Goal: Transaction & Acquisition: Purchase product/service

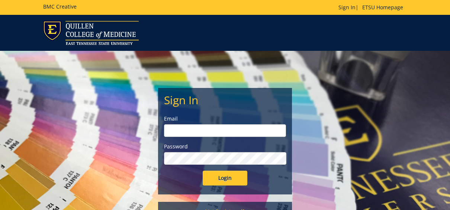
click at [174, 133] on input "email" at bounding box center [225, 131] width 122 height 13
type input "[EMAIL_ADDRESS][DOMAIN_NAME]"
click at [203, 171] on input "Login" at bounding box center [225, 178] width 45 height 15
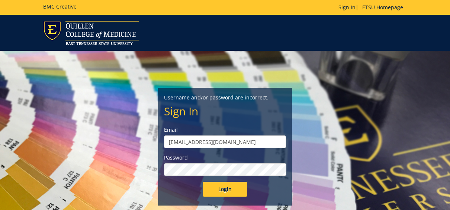
scroll to position [98, 0]
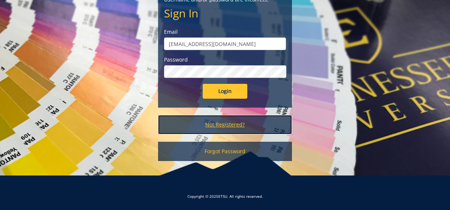
click at [234, 116] on link "Not Registered?" at bounding box center [225, 124] width 134 height 19
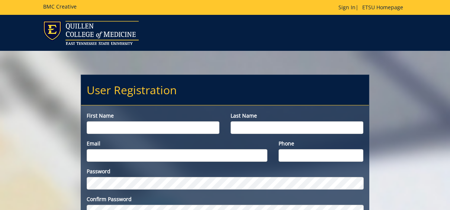
click at [151, 123] on input "First name" at bounding box center [153, 128] width 133 height 13
type input "Meghan"
type input "Johns"
type input "[EMAIL_ADDRESS][DOMAIN_NAME]"
type input "4232975841"
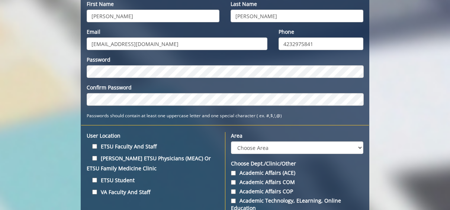
scroll to position [111, 0]
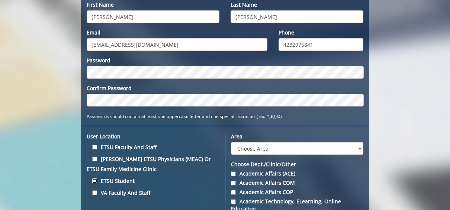
click at [93, 181] on input "ETSU Student" at bounding box center [94, 181] width 5 height 5
checkbox input "true"
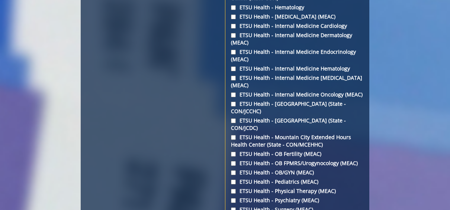
scroll to position [1231, 0]
click at [232, 208] on input "ETSU Health - Surgery (MEAC)" at bounding box center [233, 210] width 5 height 5
checkbox input "true"
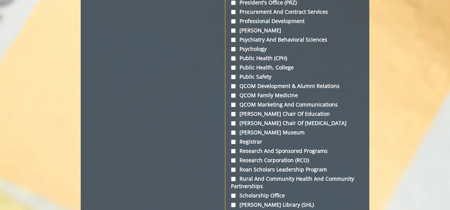
scroll to position [2354, 0]
click at [232, 149] on input "Research and Sponsored Programs" at bounding box center [233, 151] width 5 height 5
checkbox input "true"
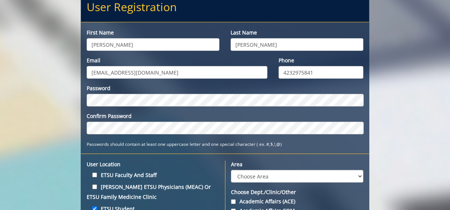
scroll to position [85, 0]
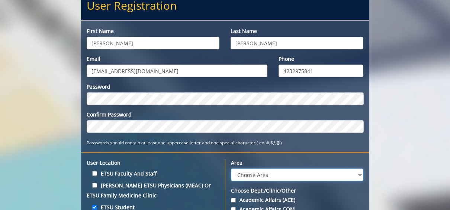
click at [243, 171] on select "Choose Area Administration Advancement (ADM) BucSports Business & Finance Clemm…" at bounding box center [297, 175] width 132 height 13
select select "27"
click at [231, 169] on select "Choose Area Administration Advancement (ADM) BucSports Business & Finance Clemm…" at bounding box center [297, 175] width 132 height 13
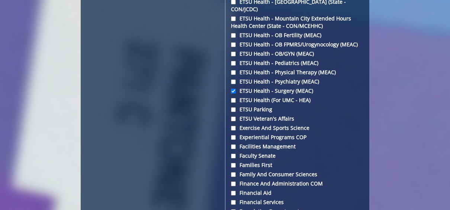
scroll to position [1349, 0]
click at [232, 90] on input "ETSU Health - Surgery (MEAC)" at bounding box center [233, 92] width 5 height 5
checkbox input "false"
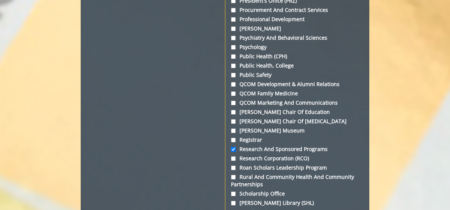
scroll to position [2357, 0]
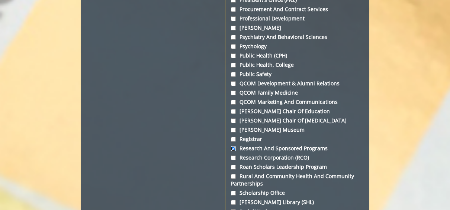
click at [233, 146] on input "Research and Sponsored Programs" at bounding box center [233, 148] width 5 height 5
checkbox input "false"
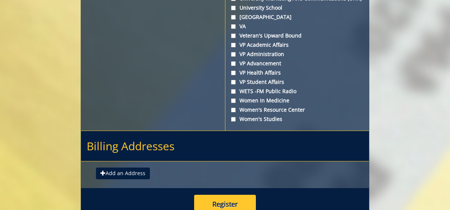
scroll to position [2937, 0]
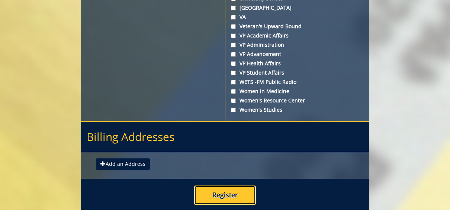
click at [195, 186] on button "Register" at bounding box center [225, 195] width 62 height 19
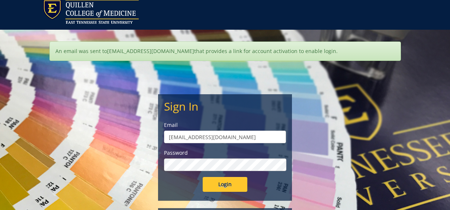
scroll to position [25, 0]
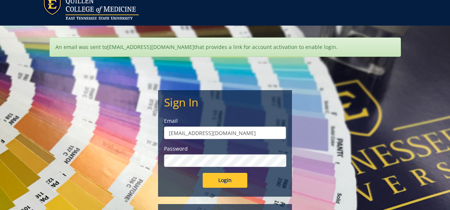
click at [203, 173] on input "Login" at bounding box center [225, 180] width 45 height 15
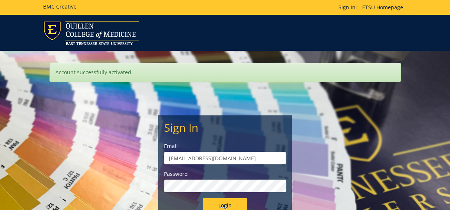
click at [203, 198] on input "Login" at bounding box center [225, 205] width 45 height 15
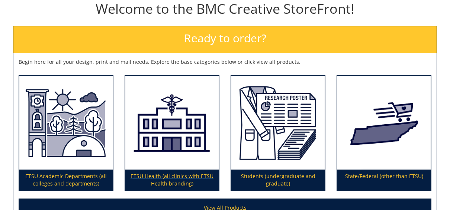
scroll to position [86, 0]
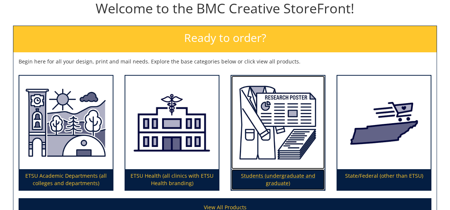
click at [244, 175] on p "Students (undergraduate and graduate)" at bounding box center [277, 179] width 93 height 21
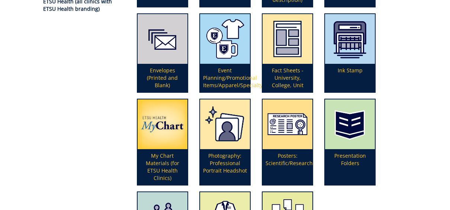
scroll to position [196, 0]
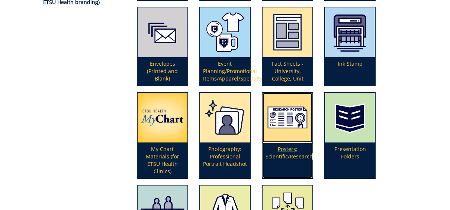
click at [282, 145] on p "Posters: Scientific/Research" at bounding box center [287, 161] width 50 height 36
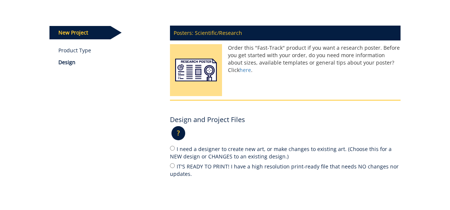
scroll to position [83, 0]
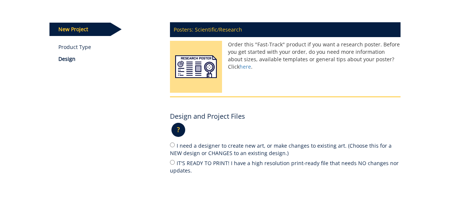
click at [169, 162] on div "Posters: Scientific/Research Order this "Fast-Track" product if you want a rese…" at bounding box center [285, 122] width 242 height 209
click at [175, 160] on label "IT'S READY TO PRINT! I have a high resolution print-ready file that needs NO ch…" at bounding box center [285, 167] width 230 height 16
click at [175, 160] on input "IT'S READY TO PRINT! I have a high resolution print-ready file that needs NO ch…" at bounding box center [172, 162] width 5 height 5
radio input "true"
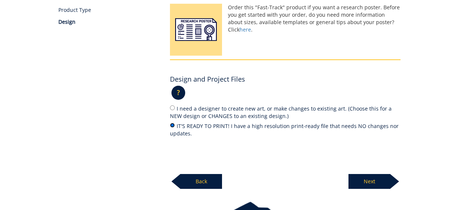
scroll to position [128, 0]
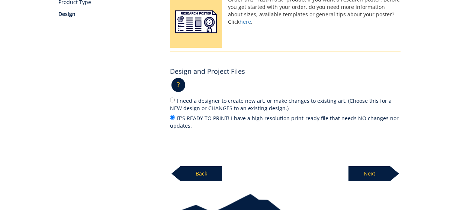
click at [372, 171] on p "Next" at bounding box center [369, 174] width 42 height 15
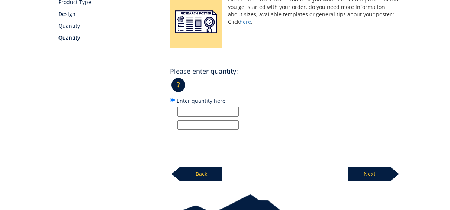
click at [217, 111] on input "Enter quantity here:" at bounding box center [207, 112] width 61 height 10
type input "1"
click at [364, 174] on p "Next" at bounding box center [369, 174] width 42 height 15
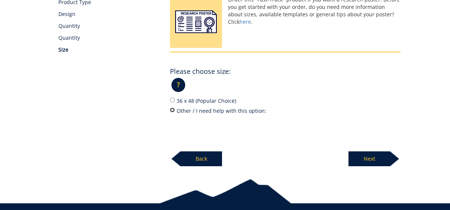
click at [171, 110] on input "Other / I need help with this option:" at bounding box center [172, 110] width 5 height 5
radio input "true"
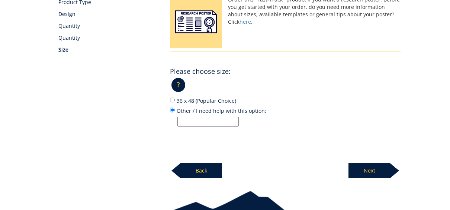
click at [169, 98] on div "Posters: Scientific/Research Order this "Fast-Track" product if you want a rese…" at bounding box center [285, 76] width 242 height 206
click at [172, 100] on input "36 x 48 (Popular Choice)" at bounding box center [172, 100] width 5 height 5
radio input "true"
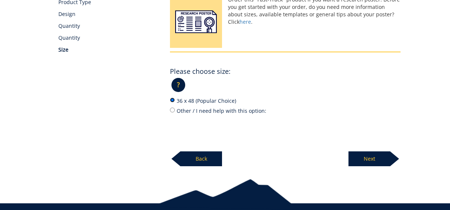
scroll to position [96, 0]
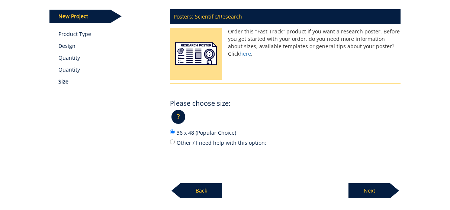
click at [379, 184] on p "Next" at bounding box center [369, 191] width 42 height 15
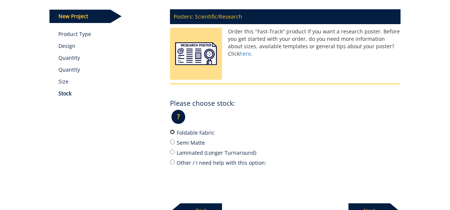
click at [171, 131] on input "Foldable Fabric" at bounding box center [172, 132] width 5 height 5
radio input "true"
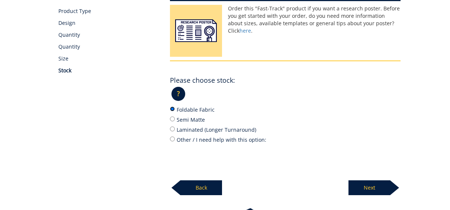
scroll to position [119, 0]
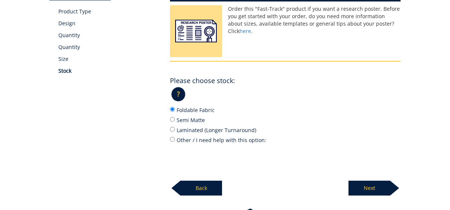
click at [381, 183] on p "Next" at bounding box center [369, 188] width 42 height 15
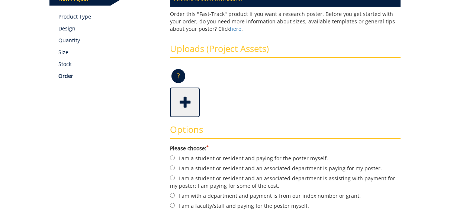
scroll to position [116, 0]
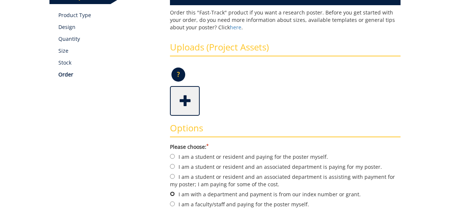
click at [171, 192] on input "I am with a department and payment is from our index number or grant." at bounding box center [172, 194] width 5 height 5
radio input "true"
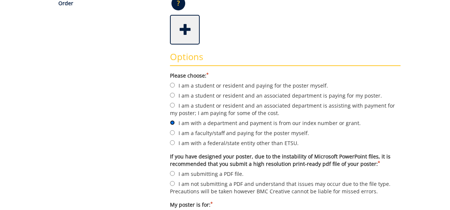
scroll to position [188, 0]
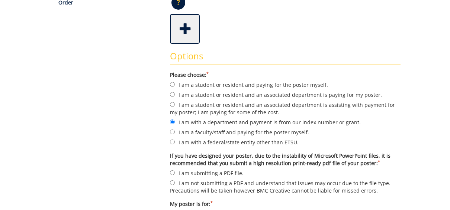
click at [171, 169] on label "I am submitting a PDF file." at bounding box center [285, 173] width 230 height 8
click at [171, 171] on input "I am submitting a PDF file." at bounding box center [172, 173] width 5 height 5
radio input "true"
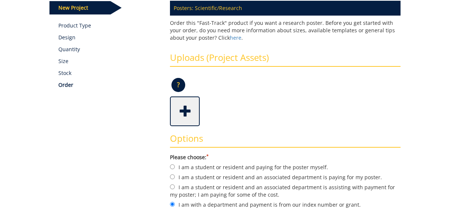
scroll to position [106, 0]
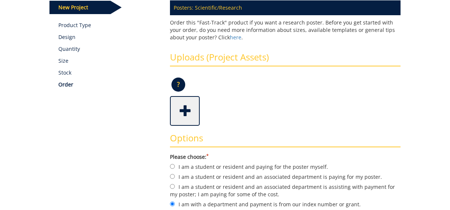
click at [71, 124] on div "Some kind of message here. New Project Product Type Design Quantity Size Stock …" at bounding box center [225, 176] width 362 height 409
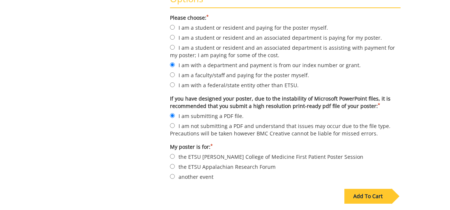
scroll to position [246, 0]
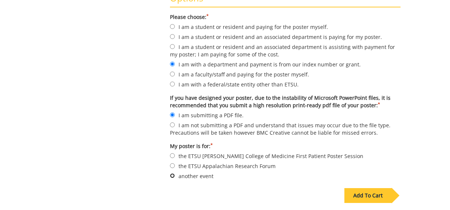
click at [173, 174] on input "another event" at bounding box center [172, 176] width 5 height 5
radio input "true"
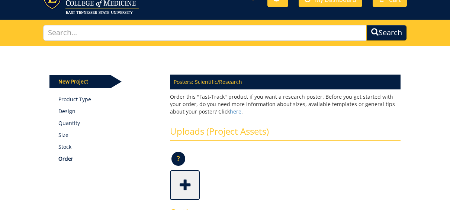
scroll to position [0, 0]
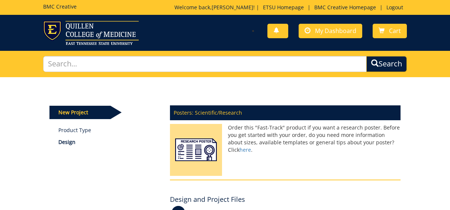
scroll to position [119, 0]
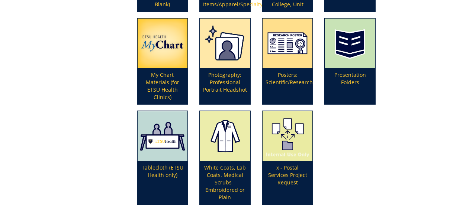
scroll to position [269, 0]
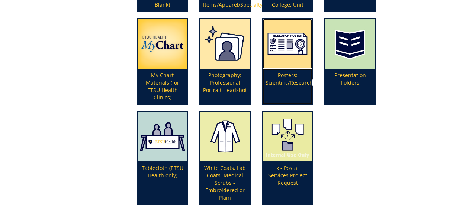
click at [283, 91] on p "Posters: Scientific/Research" at bounding box center [287, 87] width 50 height 36
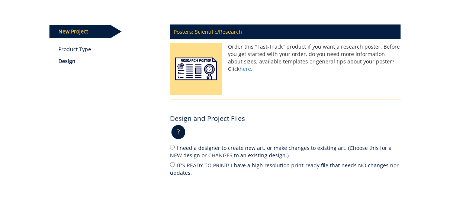
scroll to position [80, 0]
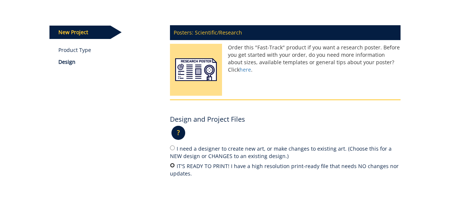
click at [170, 165] on input "IT'S READY TO PRINT! I have a high resolution print-ready file that needs NO ch…" at bounding box center [172, 165] width 5 height 5
radio input "true"
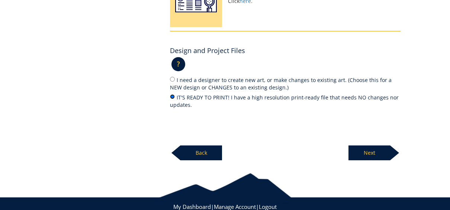
scroll to position [148, 0]
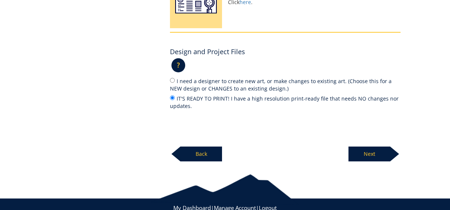
click at [385, 155] on p "Next" at bounding box center [369, 154] width 42 height 15
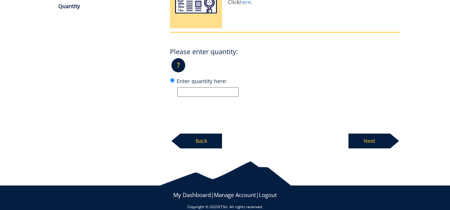
click at [211, 91] on input "Enter quantity here:" at bounding box center [207, 92] width 61 height 10
type input "1"
click at [369, 137] on p "Next" at bounding box center [369, 141] width 42 height 15
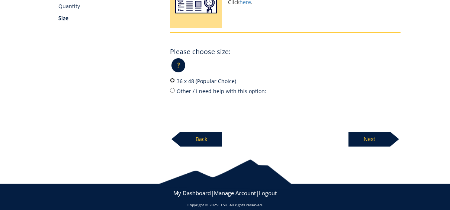
click at [171, 79] on input "36 x 48 (Popular Choice)" at bounding box center [172, 80] width 5 height 5
radio input "true"
click at [397, 146] on div at bounding box center [394, 139] width 9 height 15
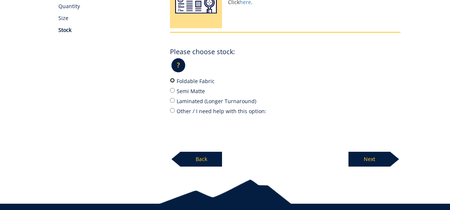
click at [171, 81] on input "Foldable Fabric" at bounding box center [172, 80] width 5 height 5
radio input "true"
click at [362, 154] on p "Next" at bounding box center [369, 159] width 42 height 15
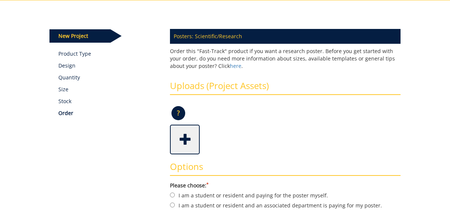
scroll to position [77, 0]
